Goal: Task Accomplishment & Management: Complete application form

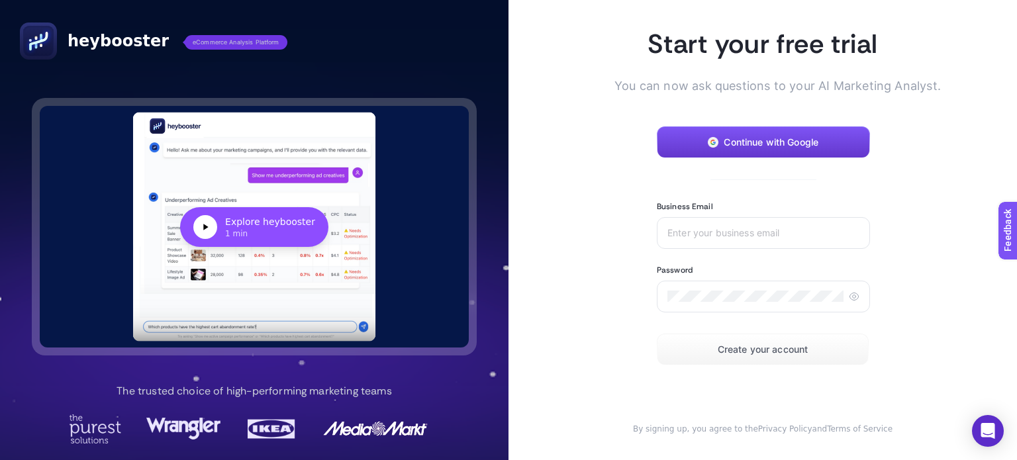
click at [769, 142] on span "Continue with Google" at bounding box center [771, 142] width 95 height 11
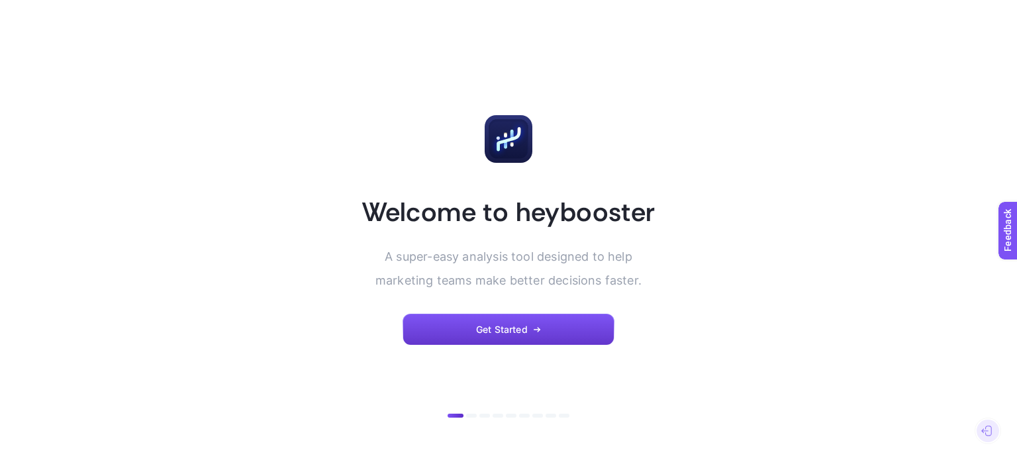
click at [530, 327] on button "Get Started" at bounding box center [509, 330] width 212 height 32
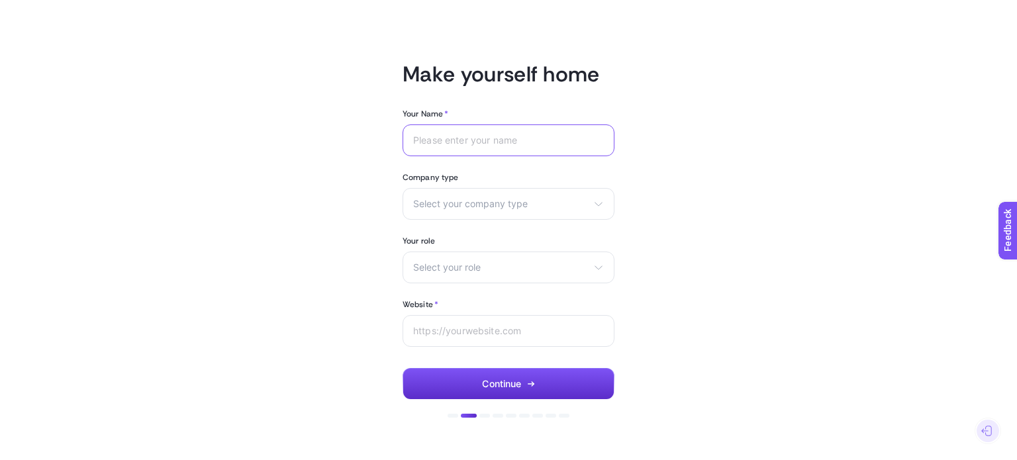
click at [501, 141] on input "Your Name *" at bounding box center [508, 140] width 191 height 11
type input "Atul"
click at [477, 205] on span "Select your company type" at bounding box center [500, 204] width 175 height 11
click at [812, 125] on article "Make yourself home Your Name * Atul Company type Select your company type eComm…" at bounding box center [509, 230] width 922 height 428
click at [466, 206] on span "Select your company type" at bounding box center [500, 204] width 175 height 11
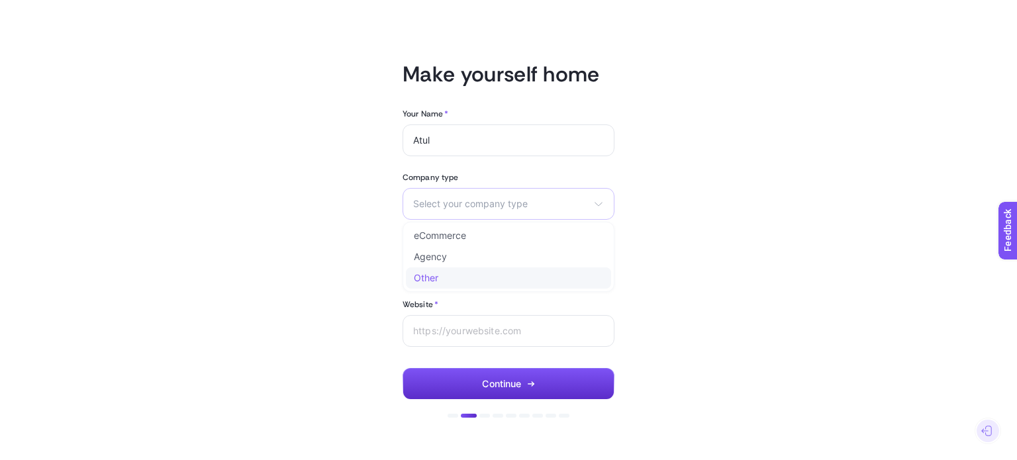
click at [432, 277] on span "Other" at bounding box center [426, 278] width 25 height 11
click at [444, 203] on input "text" at bounding box center [500, 203] width 175 height 11
type input "Agency"
click at [451, 269] on span "Select your role" at bounding box center [500, 267] width 175 height 11
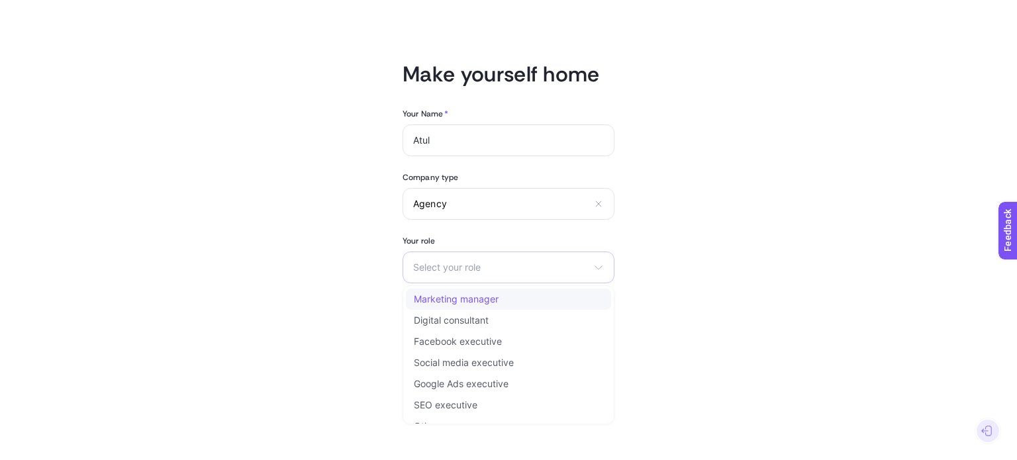
click at [459, 297] on span "Marketing manager" at bounding box center [456, 299] width 85 height 11
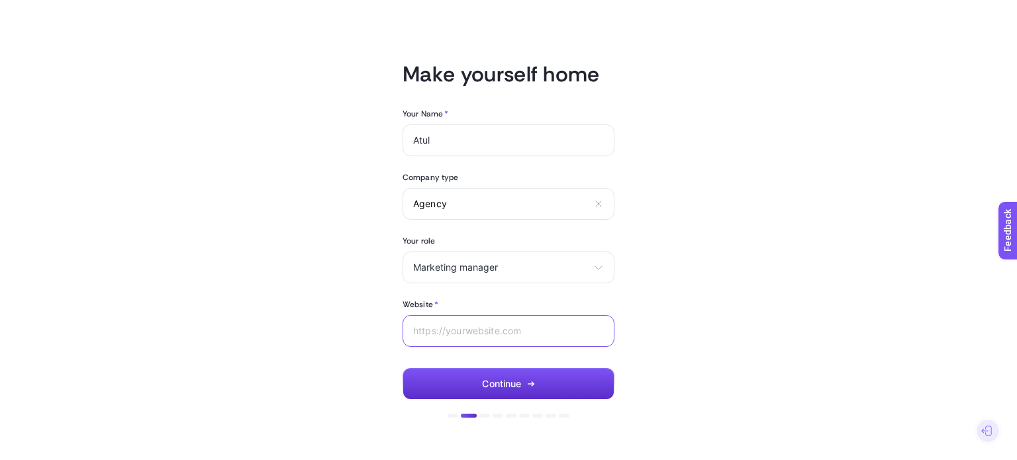
click at [456, 326] on input "Website *" at bounding box center [508, 331] width 191 height 11
type input "https://ishir.com"
click at [513, 384] on span "Continue" at bounding box center [501, 384] width 39 height 11
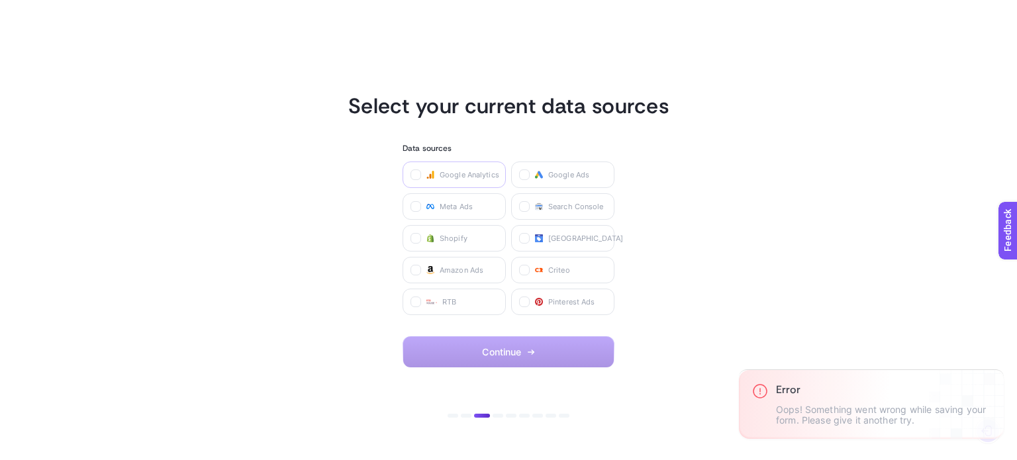
click at [464, 174] on span "Google Analytics" at bounding box center [470, 175] width 60 height 11
click at [0, 0] on Analytics "checkbox" at bounding box center [0, 0] width 0 height 0
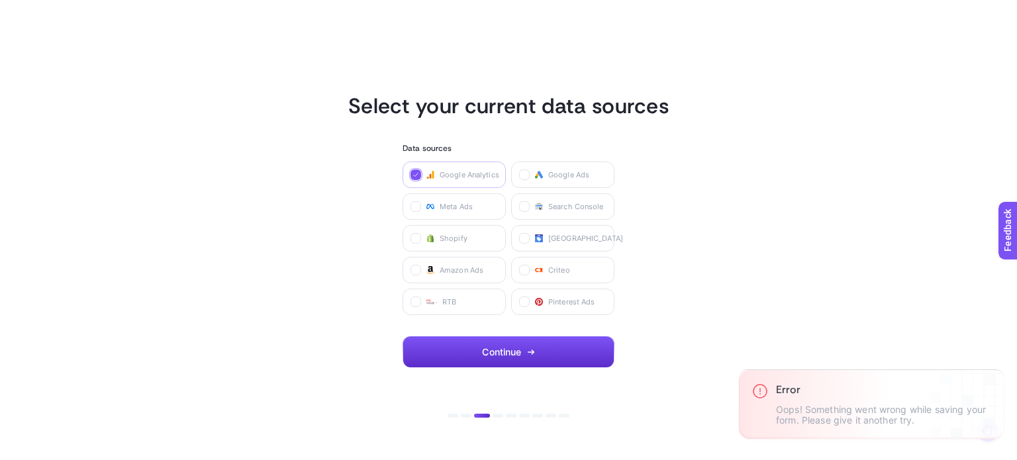
click at [464, 172] on span "Google Analytics" at bounding box center [470, 175] width 60 height 11
click at [0, 0] on Analytics "checkbox" at bounding box center [0, 0] width 0 height 0
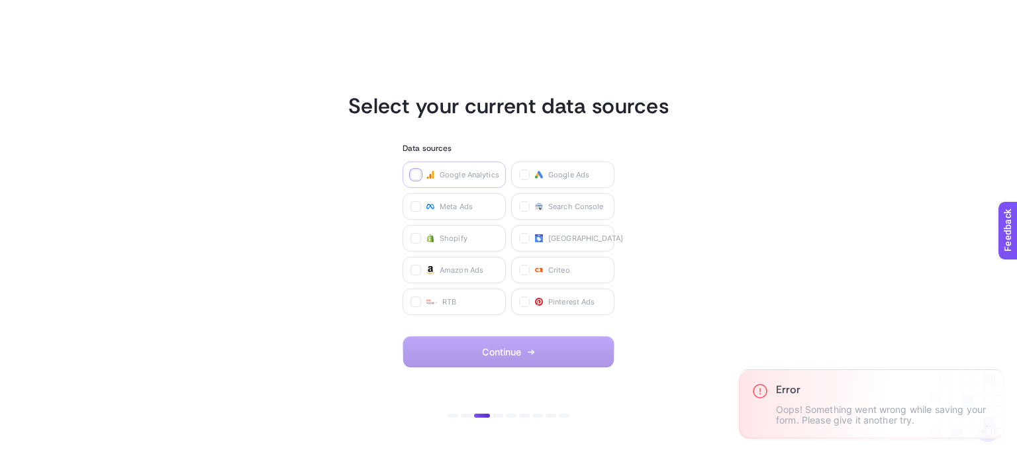
click at [464, 172] on span "Google Analytics" at bounding box center [470, 175] width 60 height 11
click at [0, 0] on Analytics "checkbox" at bounding box center [0, 0] width 0 height 0
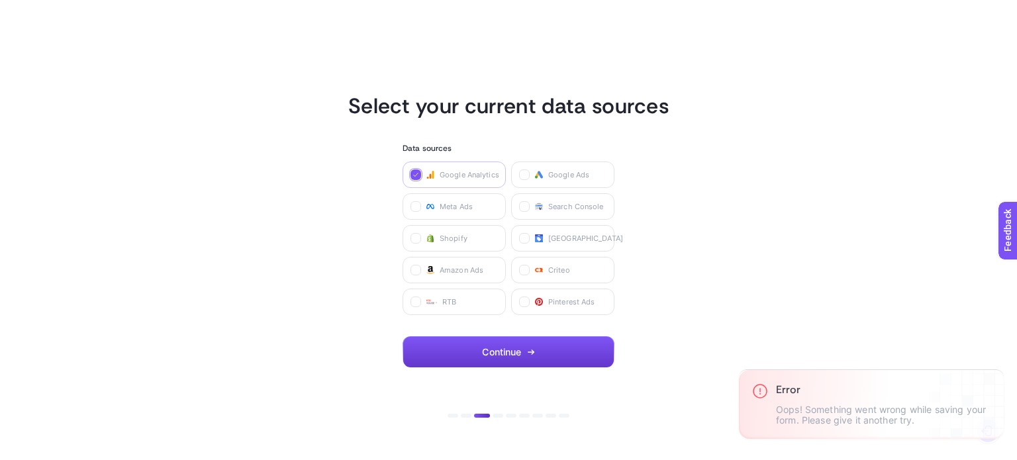
click at [517, 349] on span "Continue" at bounding box center [501, 352] width 39 height 11
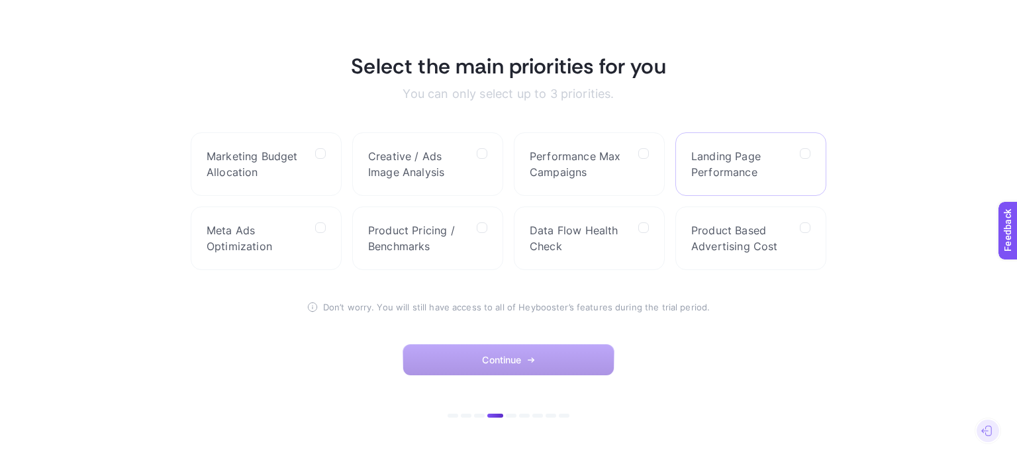
click at [740, 165] on span "Landing Page Performance" at bounding box center [740, 164] width 98 height 32
click at [0, 0] on Performance "checkbox" at bounding box center [0, 0] width 0 height 0
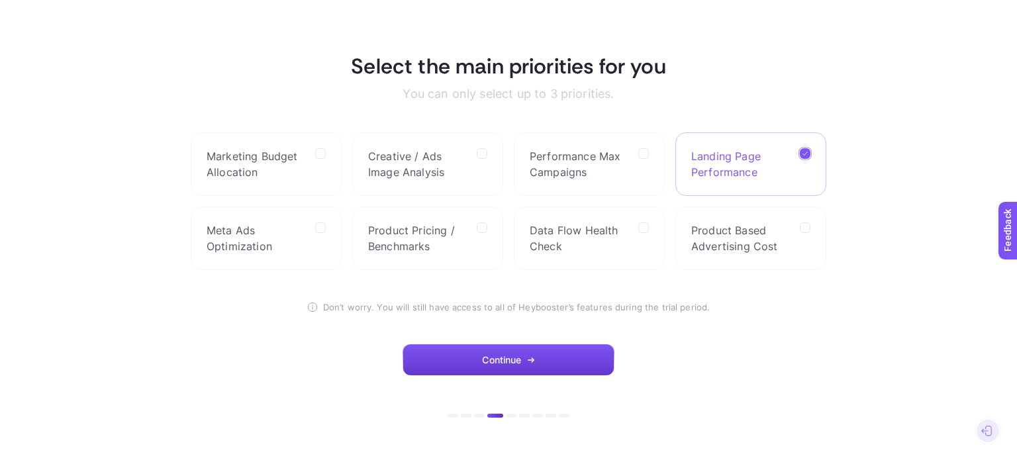
click at [523, 360] on button "Continue" at bounding box center [509, 360] width 212 height 32
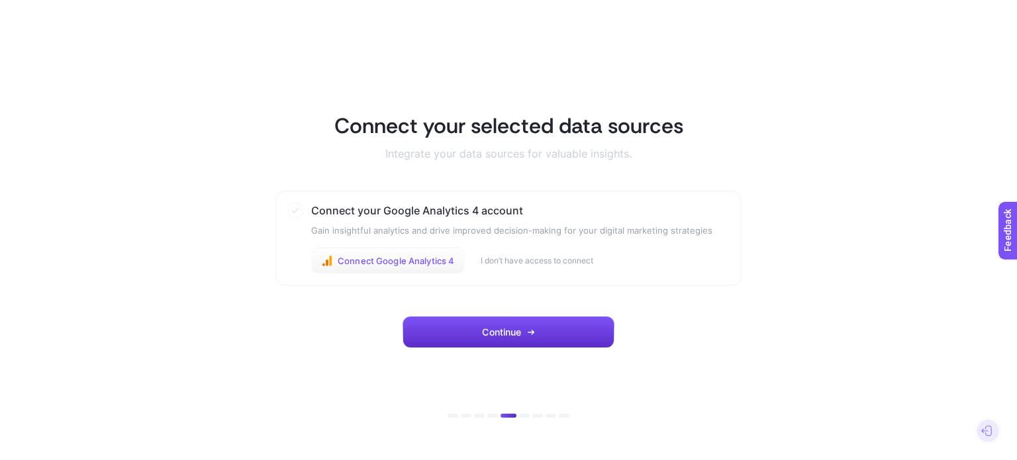
click at [443, 263] on span "Connect Google Analytics 4" at bounding box center [396, 261] width 117 height 11
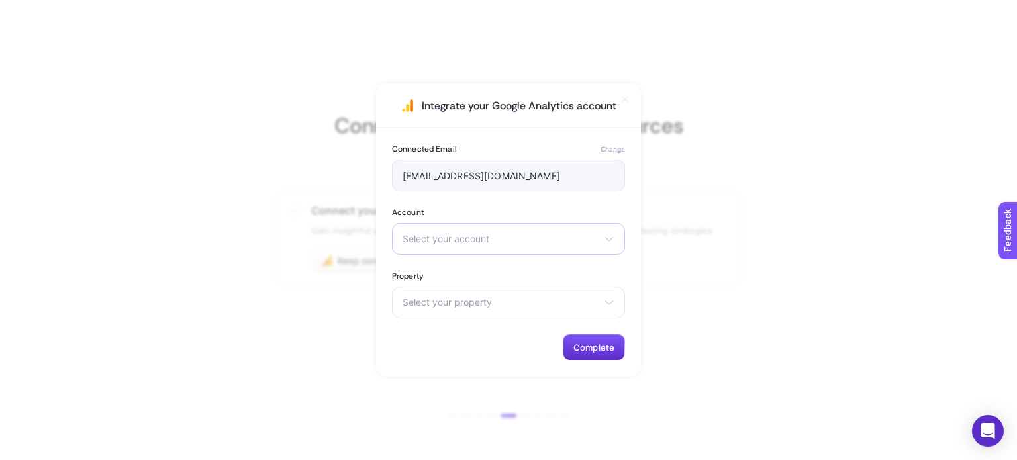
click at [606, 240] on icon at bounding box center [609, 239] width 11 height 11
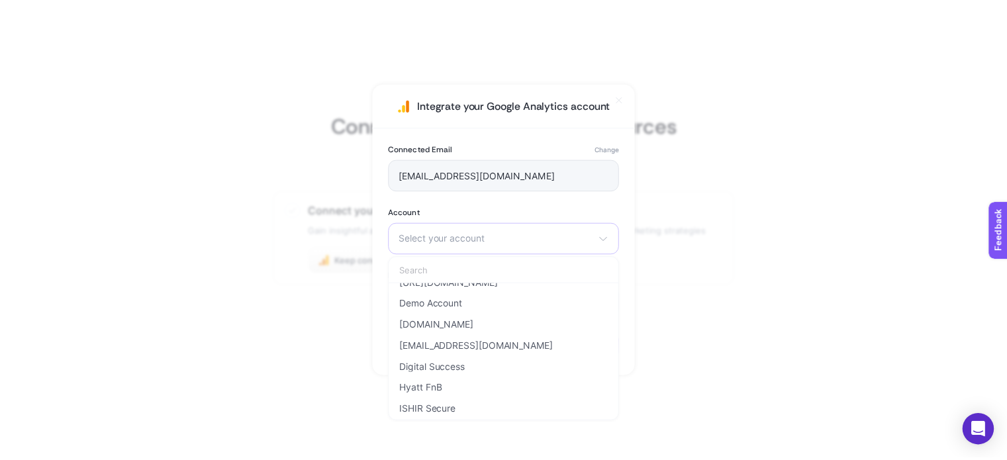
scroll to position [397, 0]
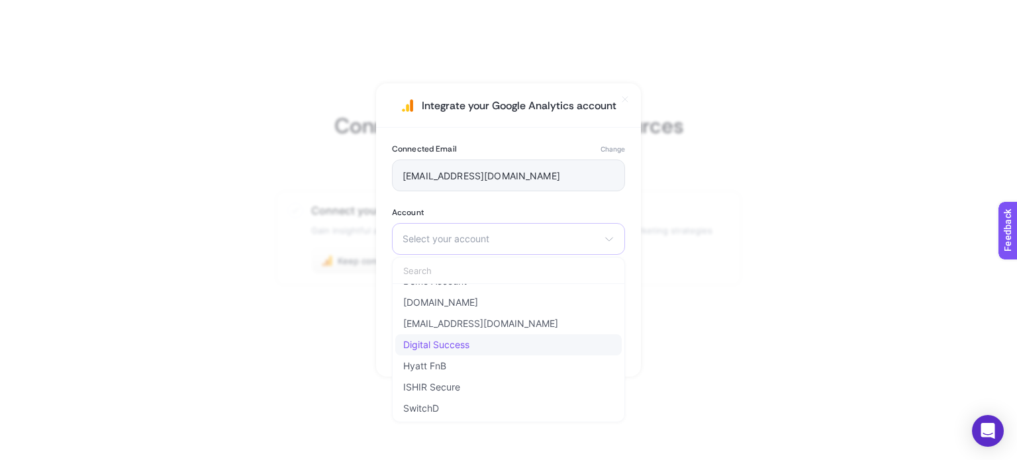
click at [459, 346] on span "Digital Success" at bounding box center [436, 345] width 66 height 11
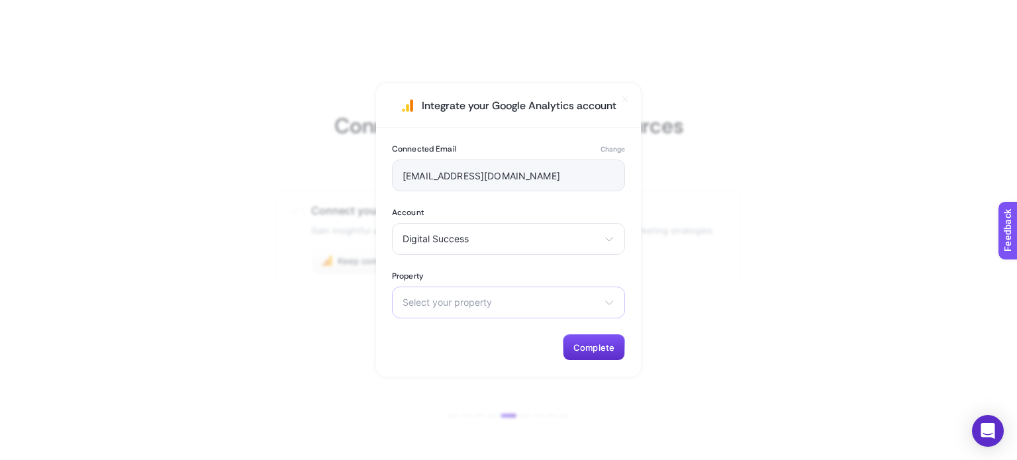
click at [470, 299] on span "Select your property" at bounding box center [501, 302] width 196 height 11
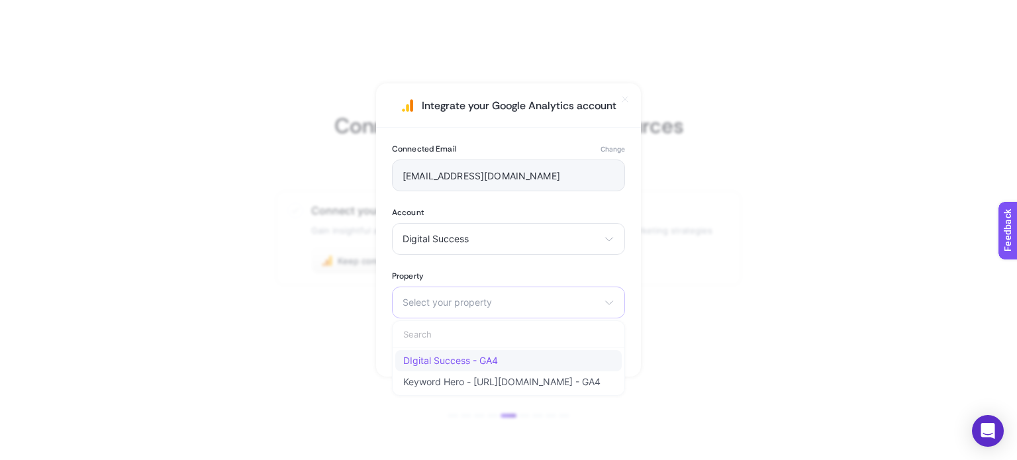
click at [472, 362] on span "DIgital Success - GA4" at bounding box center [450, 361] width 95 height 11
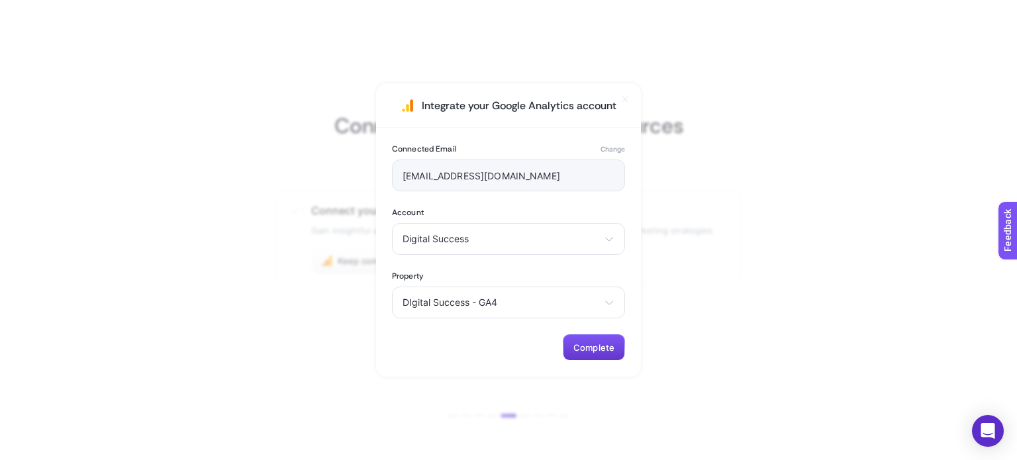
click at [587, 344] on span "Complete" at bounding box center [594, 347] width 41 height 11
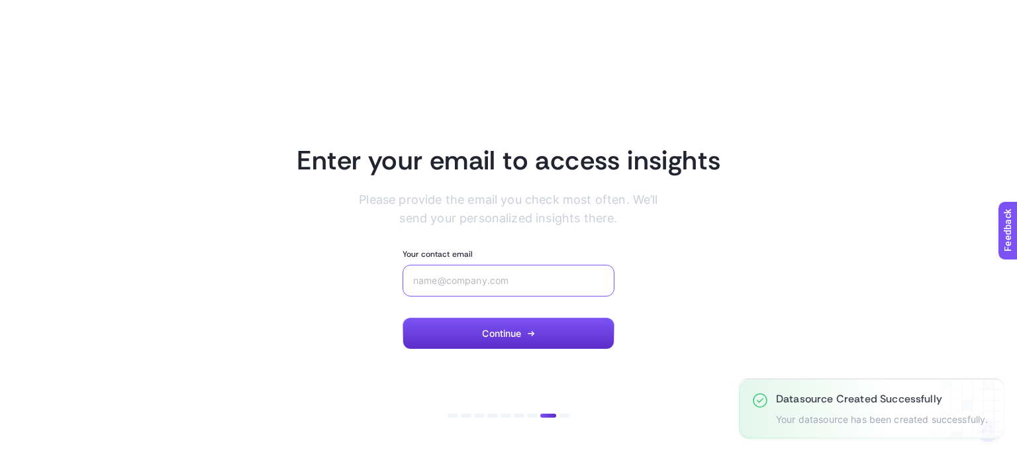
click at [501, 285] on input "Your contact email" at bounding box center [508, 280] width 191 height 11
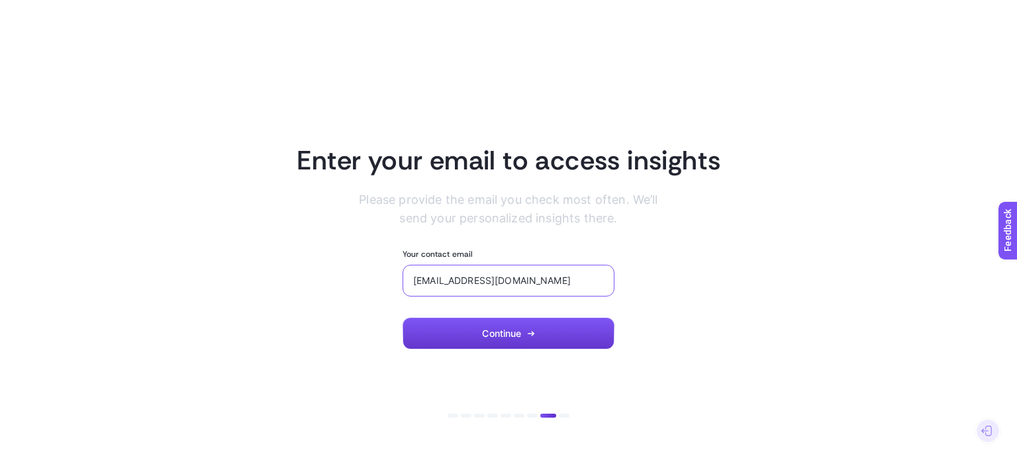
type input "john41639@gmail.com"
click at [515, 332] on span "Continue" at bounding box center [501, 333] width 39 height 11
